Goal: Information Seeking & Learning: Learn about a topic

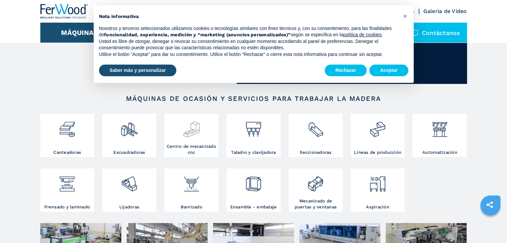
click at [194, 144] on h3 "Centro de mecanizado cnc" at bounding box center [191, 150] width 51 height 12
click at [342, 66] on button "Rechazar" at bounding box center [346, 71] width 42 height 12
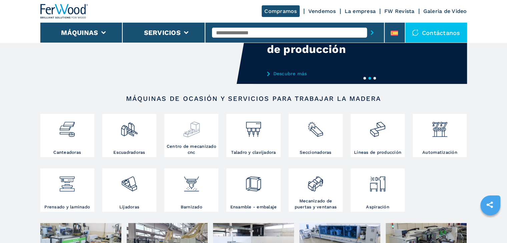
click at [187, 141] on div at bounding box center [191, 130] width 51 height 28
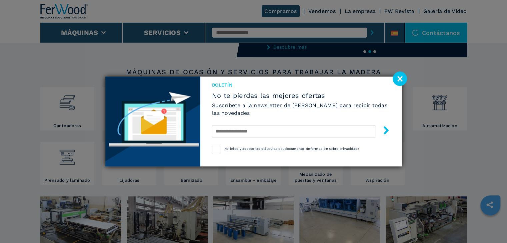
scroll to position [167, 0]
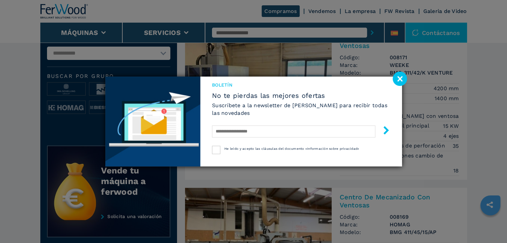
scroll to position [267, 0]
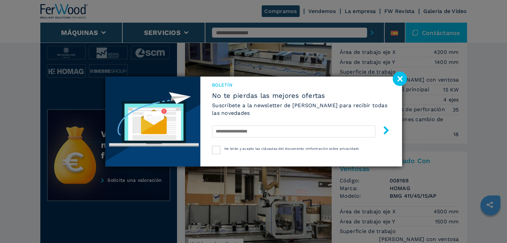
click at [401, 76] on image at bounding box center [400, 79] width 14 height 14
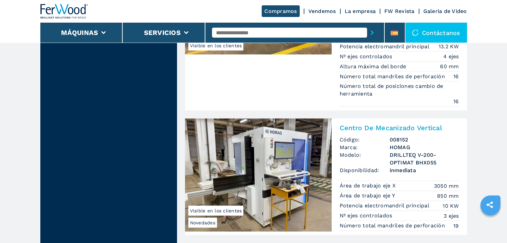
scroll to position [1767, 0]
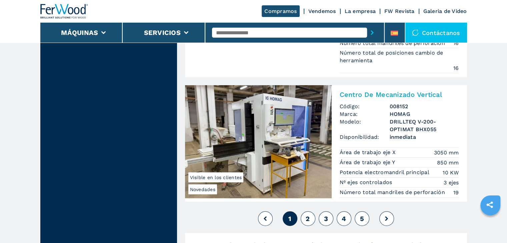
click at [384, 212] on button at bounding box center [386, 219] width 15 height 15
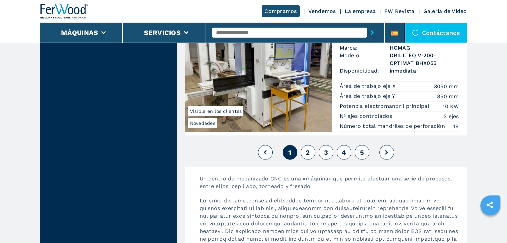
scroll to position [1834, 0]
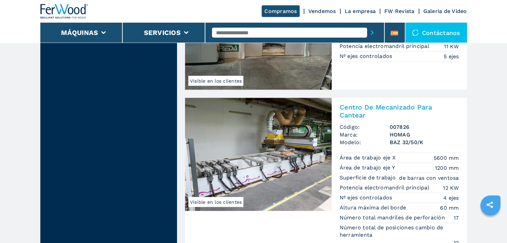
scroll to position [1867, 0]
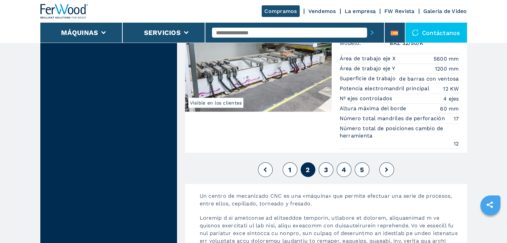
click at [326, 166] on span "3" at bounding box center [326, 170] width 4 height 8
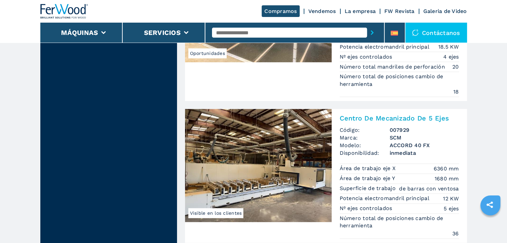
scroll to position [800, 0]
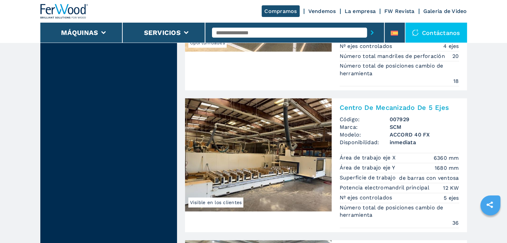
click at [277, 34] on input "text" at bounding box center [289, 33] width 155 height 10
type input "**********"
click at [367, 25] on button "submit-button" at bounding box center [372, 32] width 10 height 15
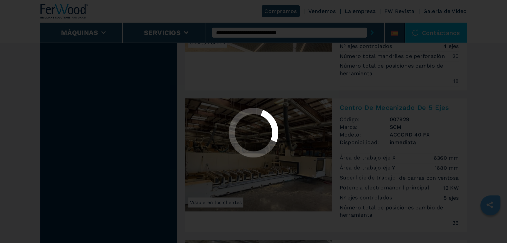
scroll to position [0, 0]
